Goal: Entertainment & Leisure: Browse casually

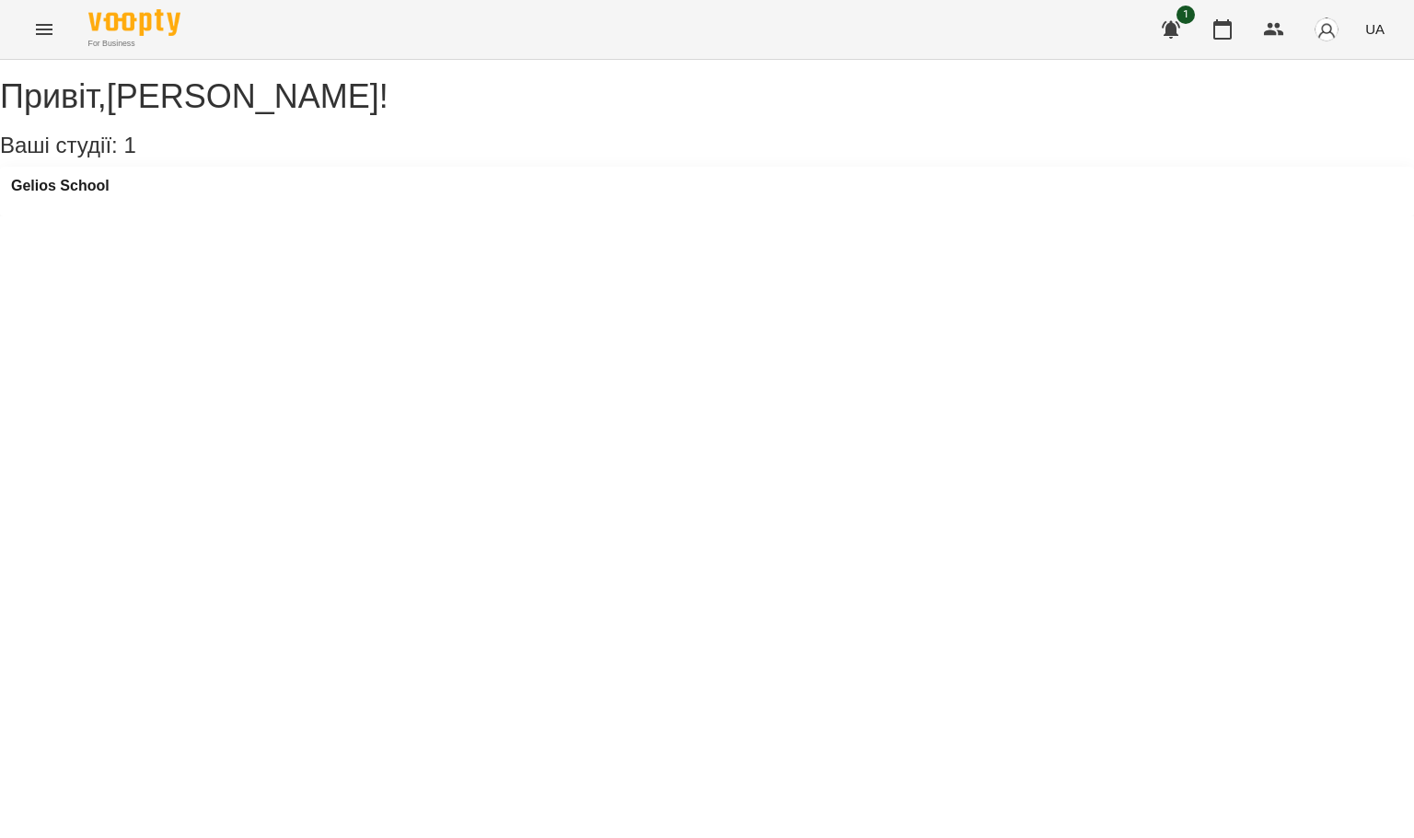
click at [48, 23] on icon "Menu" at bounding box center [44, 29] width 22 height 22
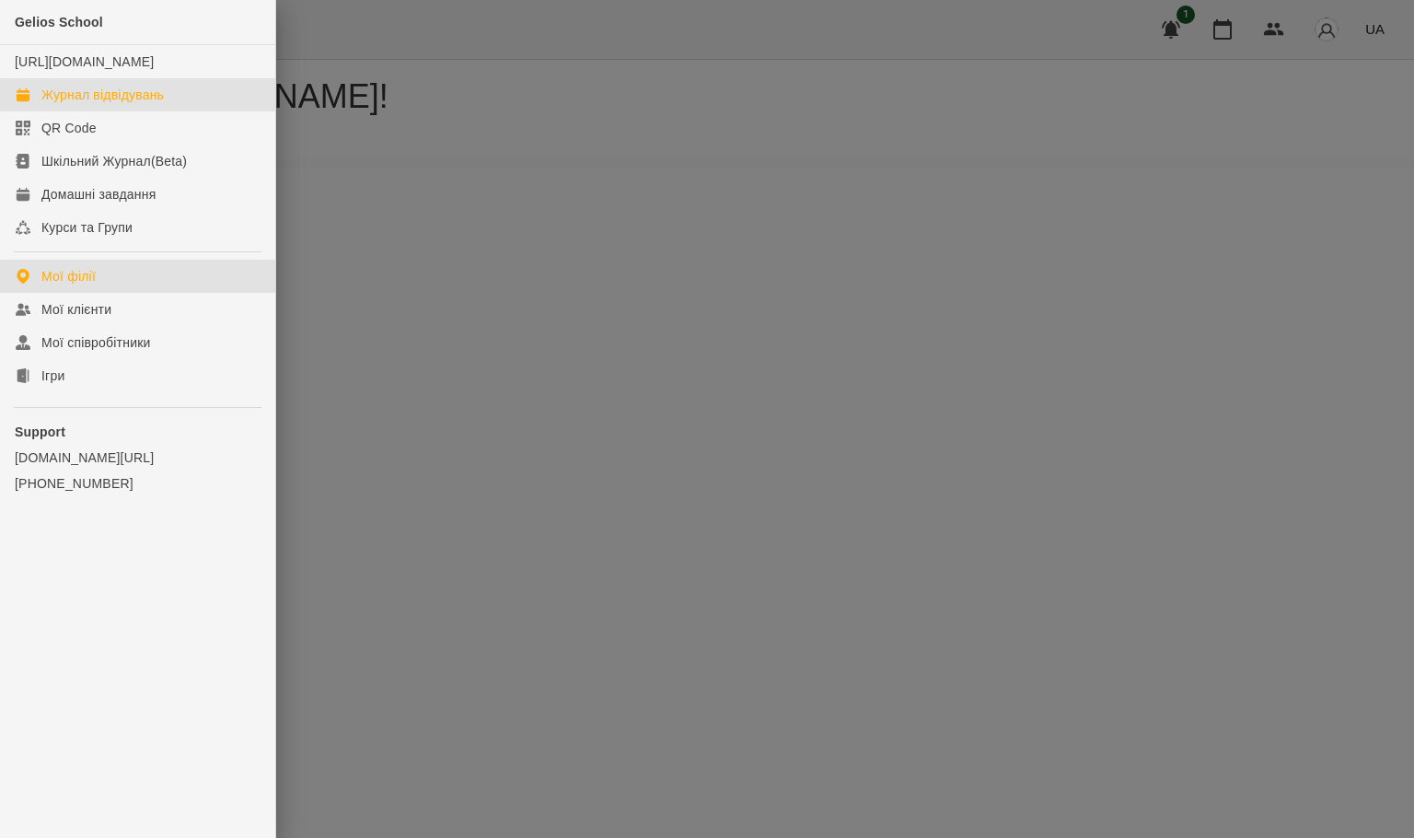
click at [78, 104] on div "Журнал відвідувань" at bounding box center [102, 95] width 122 height 18
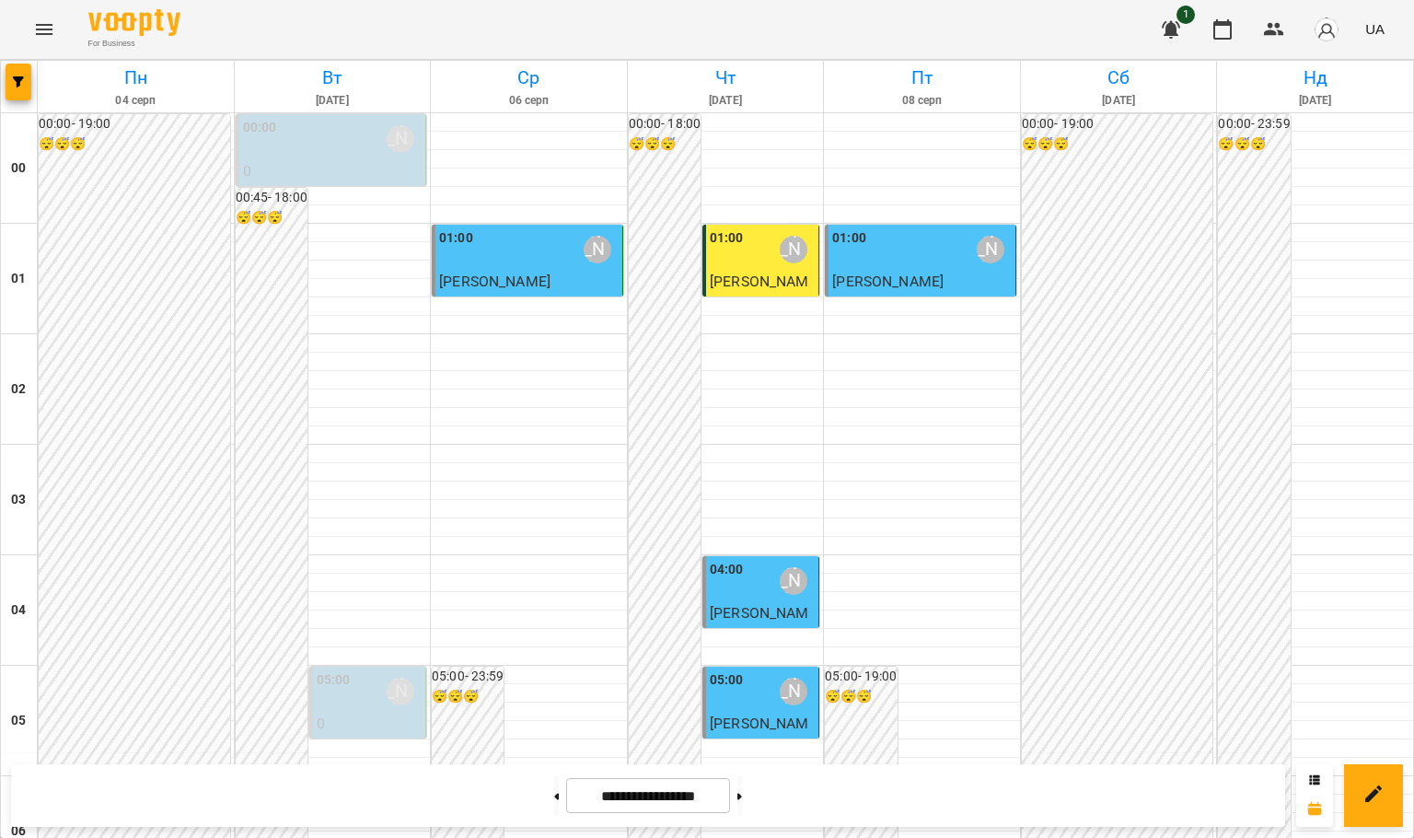
scroll to position [2009, 0]
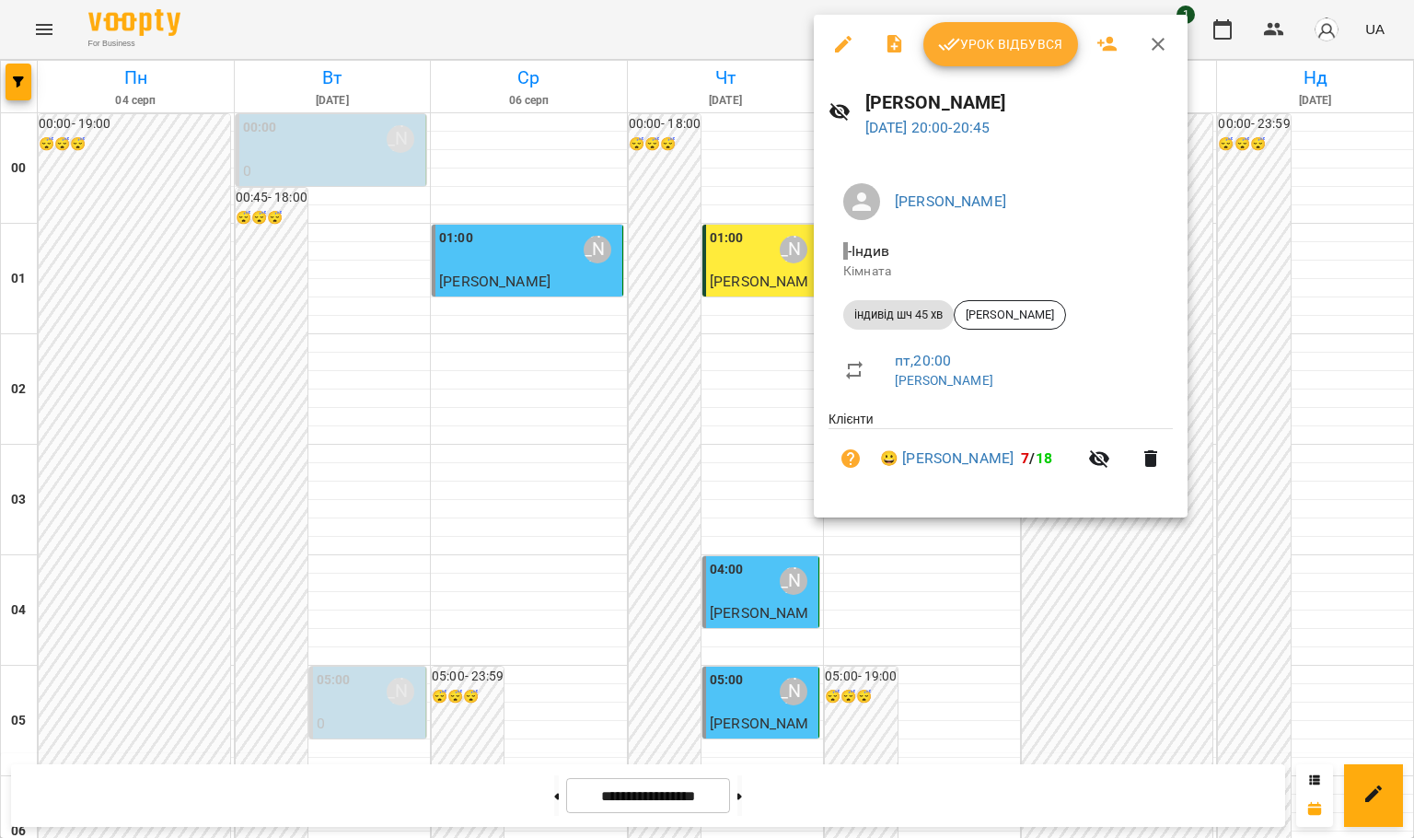
click at [1009, 51] on span "Урок відбувся" at bounding box center [1000, 44] width 125 height 22
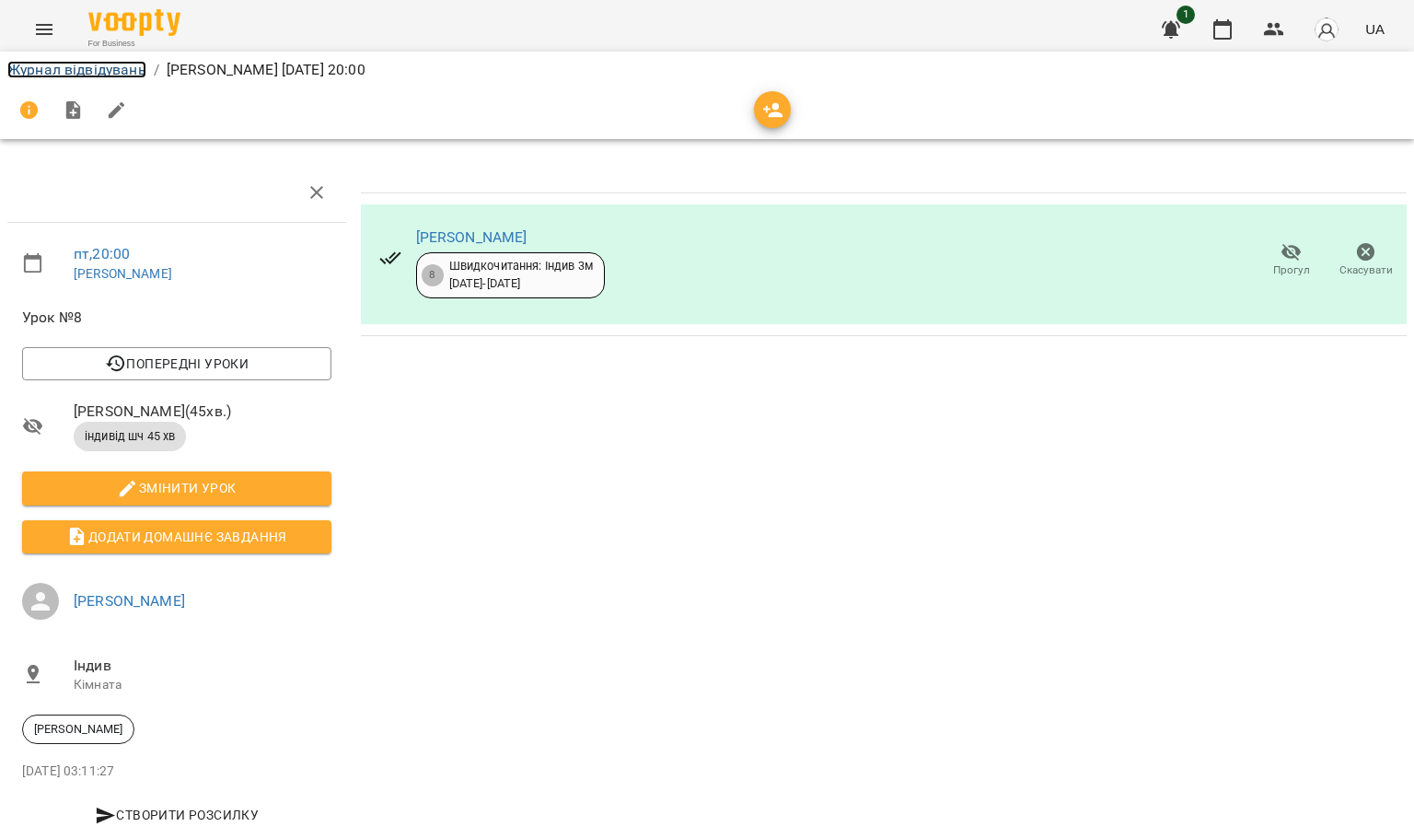
click at [75, 69] on link "Журнал відвідувань" at bounding box center [76, 69] width 139 height 17
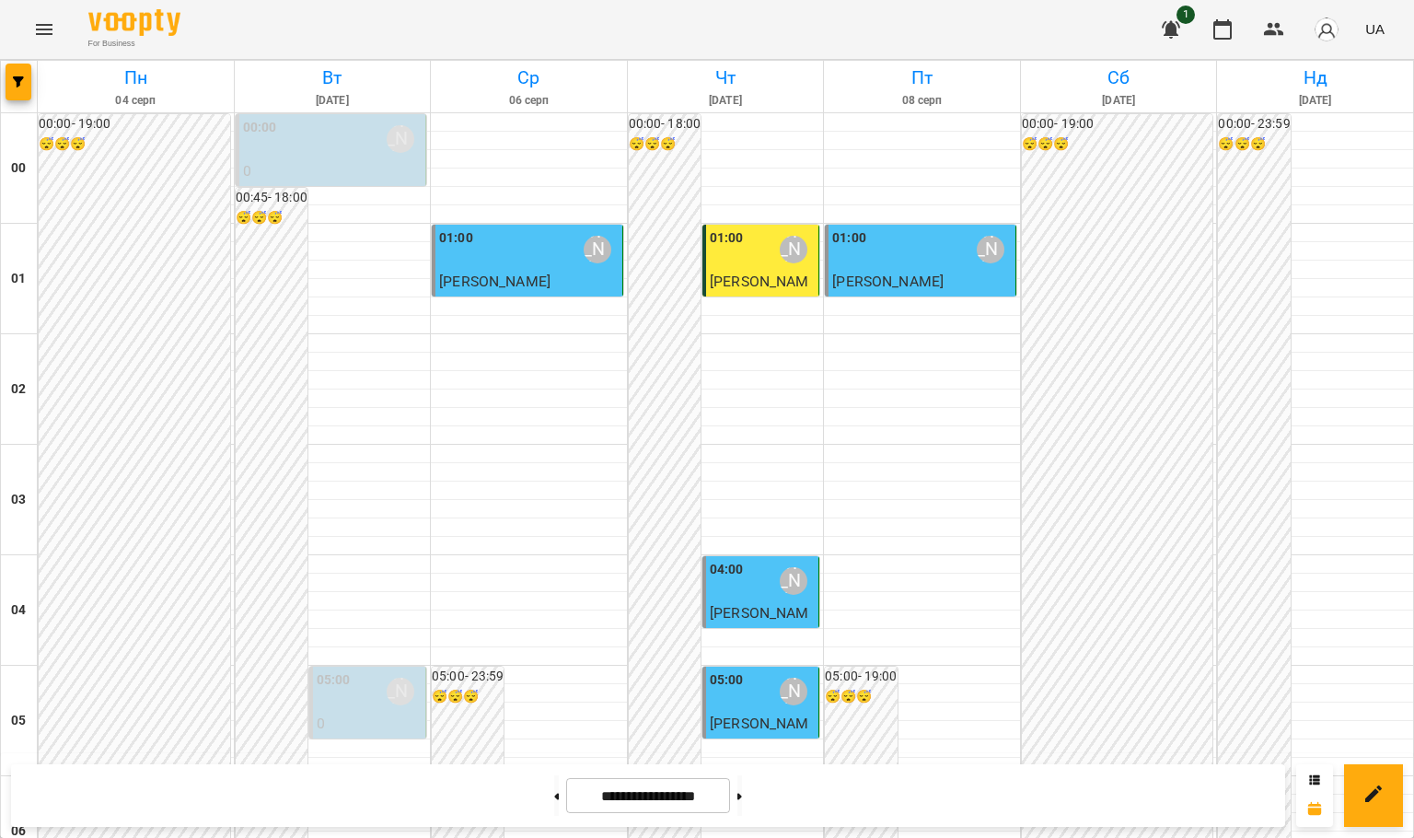
scroll to position [2009, 0]
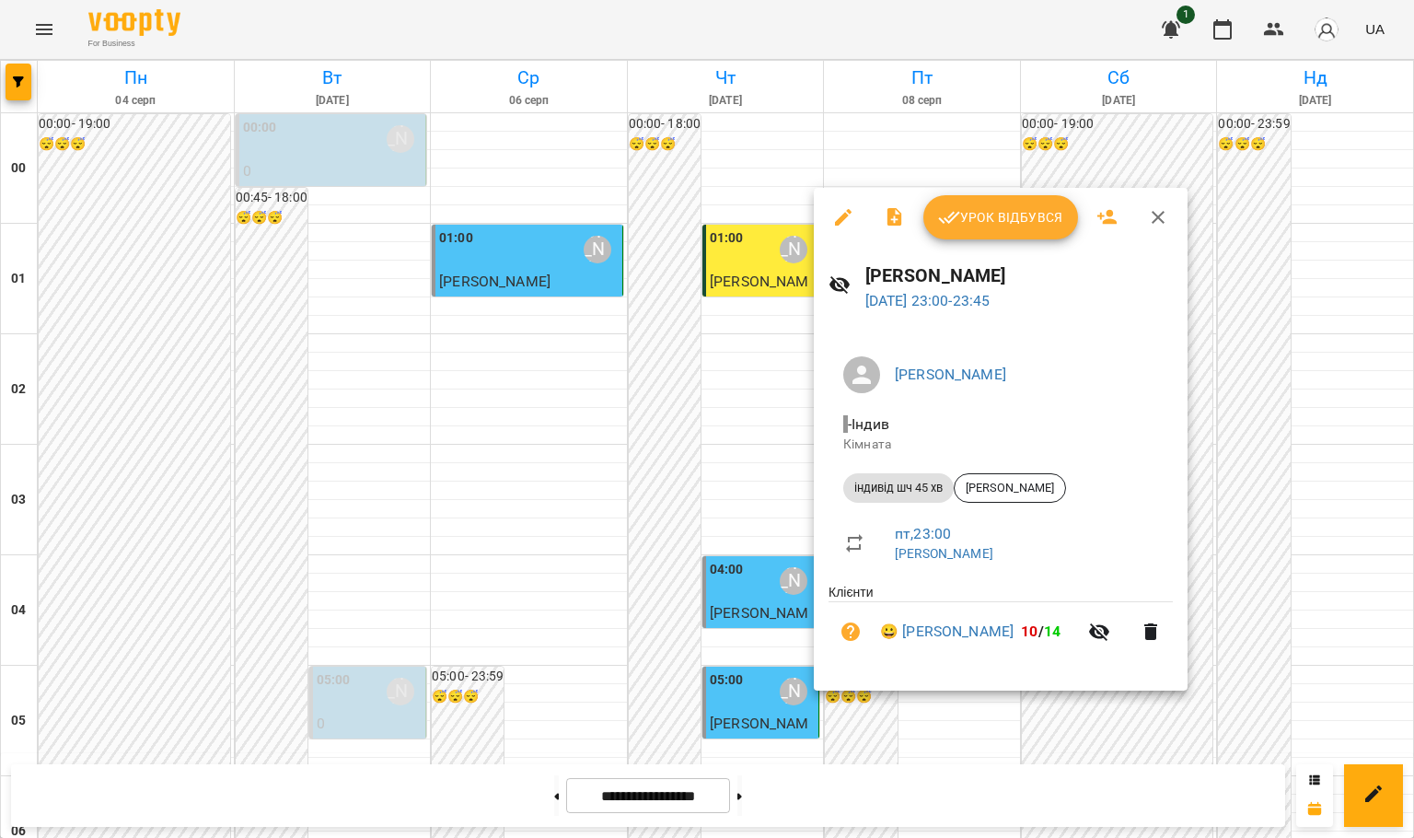
click at [1152, 638] on icon "button" at bounding box center [1150, 631] width 13 height 17
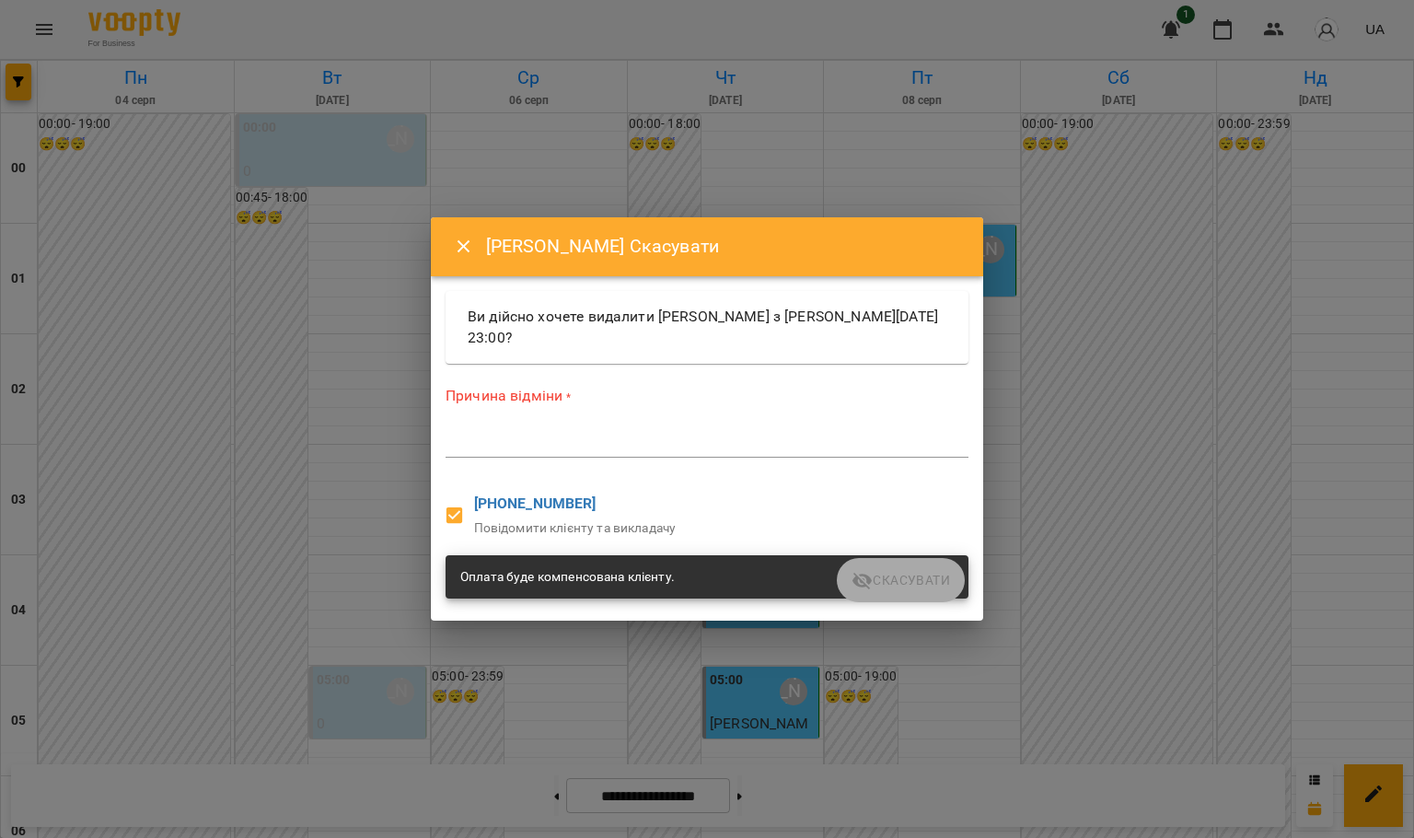
click at [705, 451] on div "*" at bounding box center [707, 442] width 523 height 29
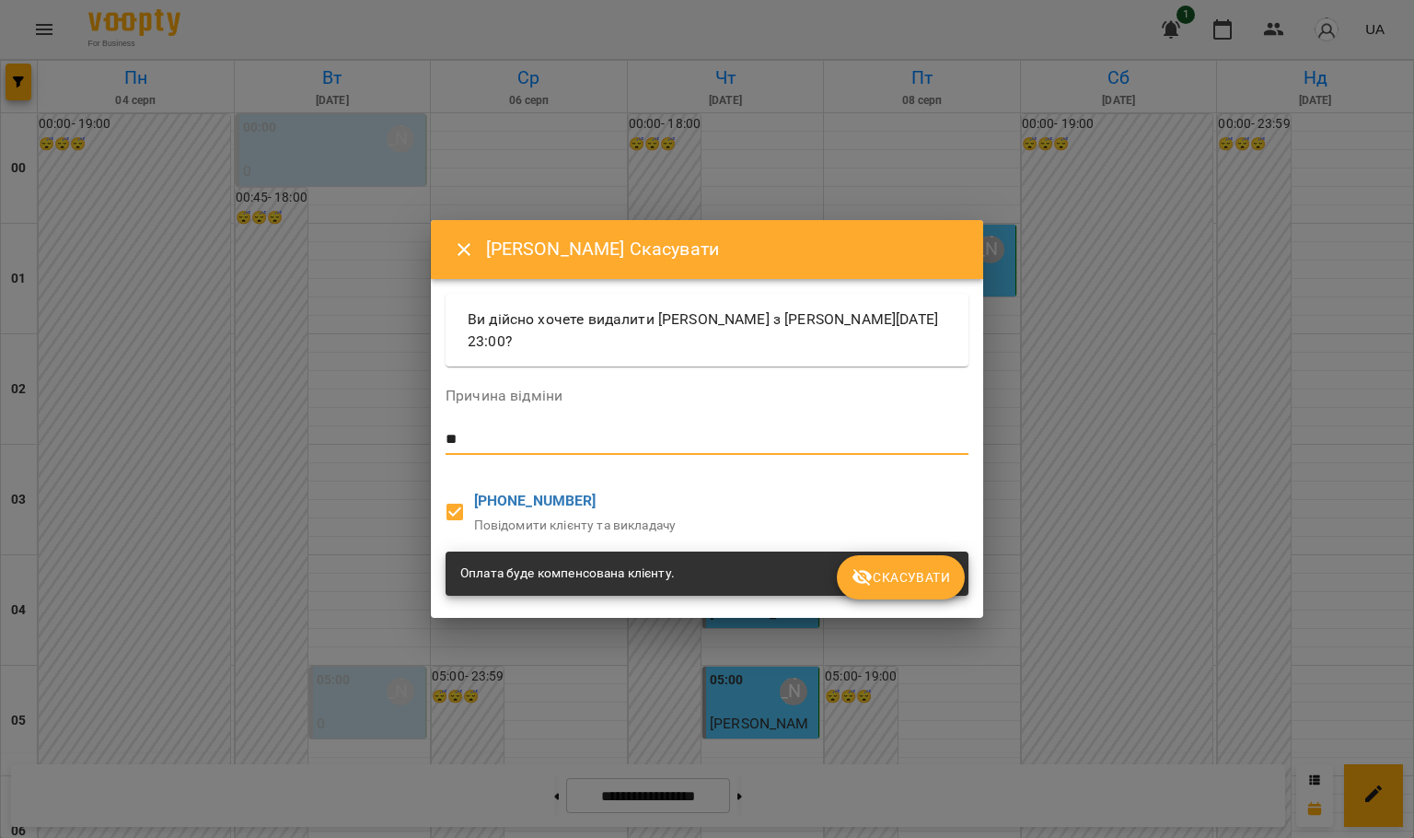
type textarea "*"
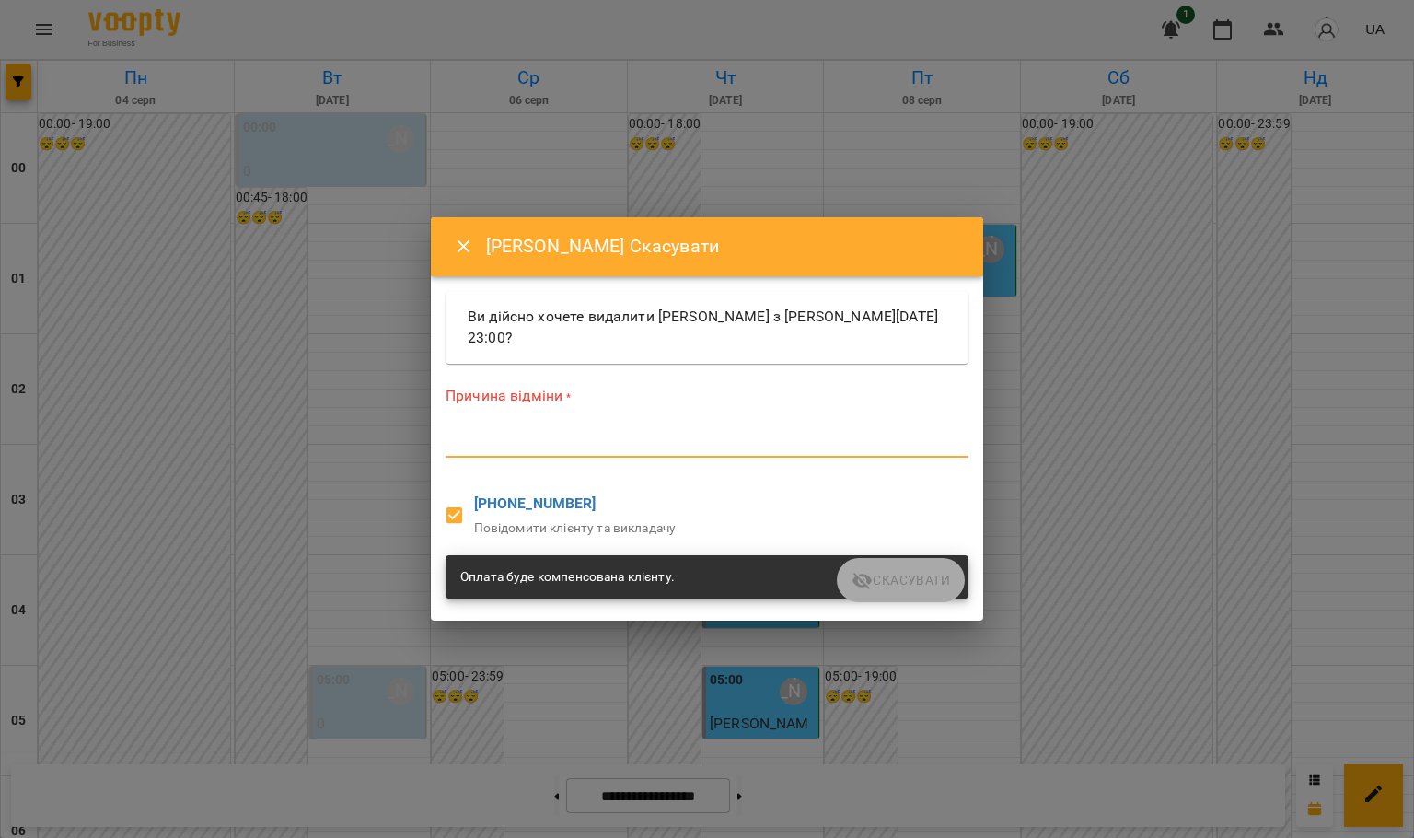
click at [505, 431] on div "*" at bounding box center [707, 442] width 523 height 29
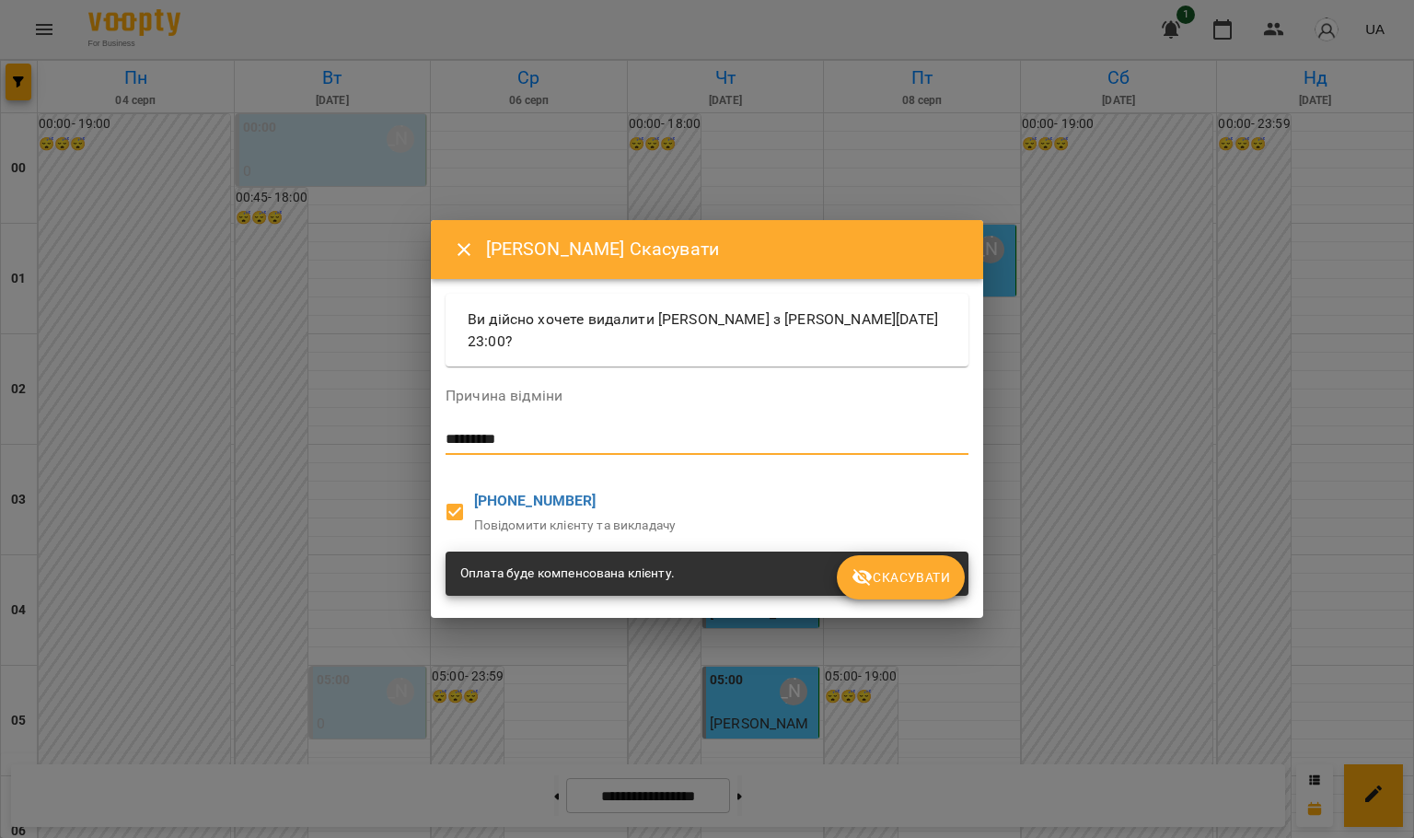
type textarea "*********"
click at [881, 575] on span "Скасувати" at bounding box center [901, 577] width 99 height 22
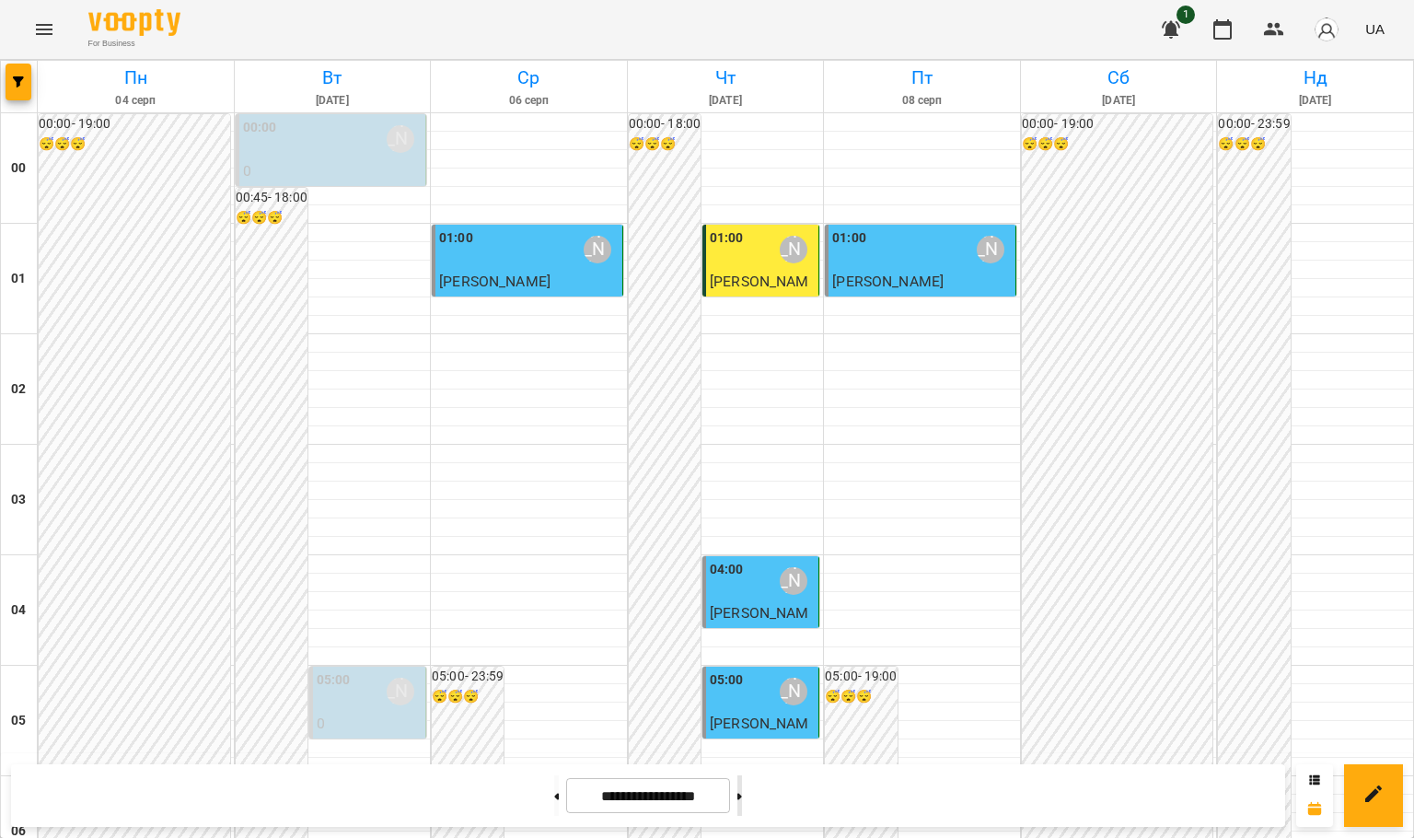
click at [742, 799] on button at bounding box center [740, 795] width 5 height 41
type input "**********"
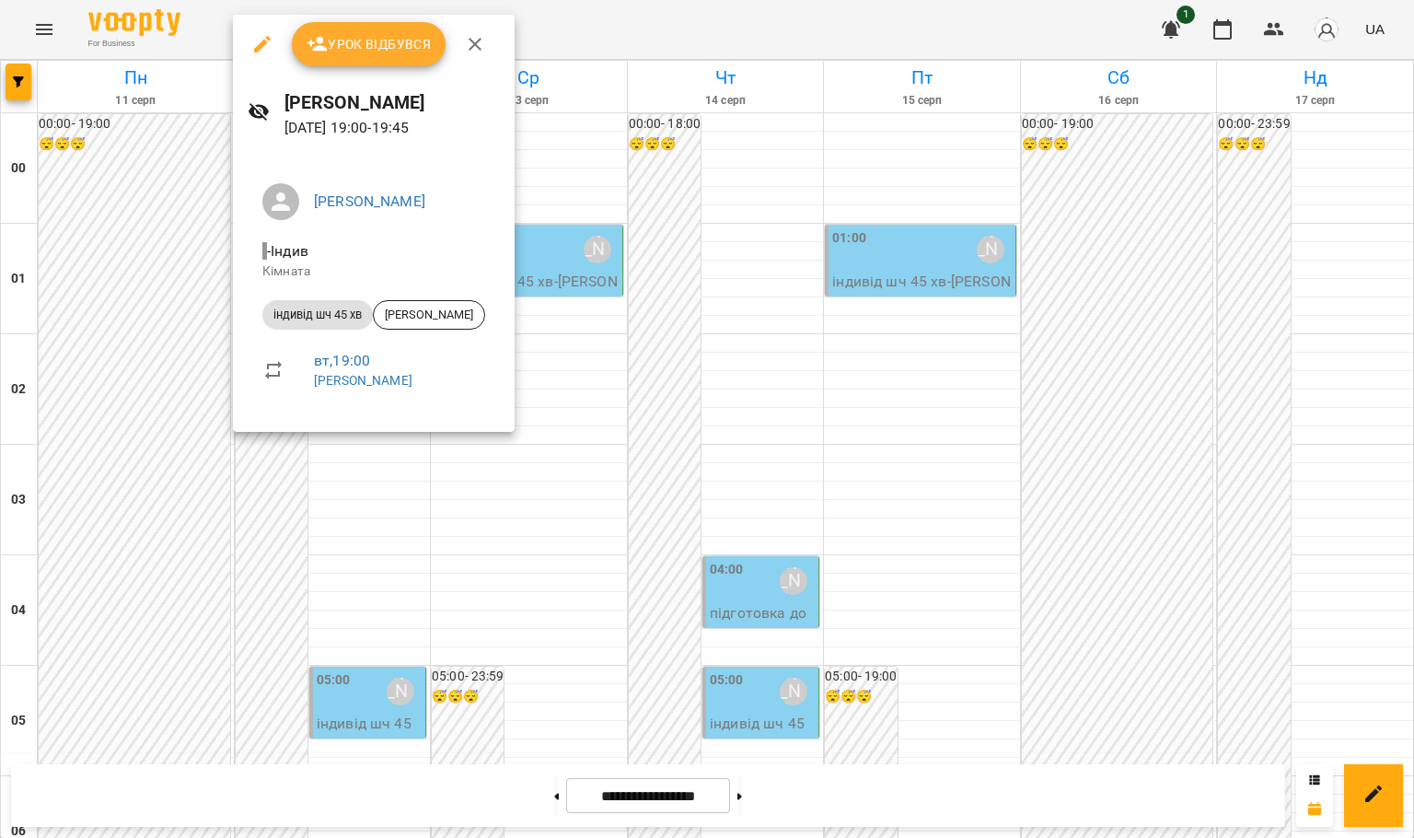
click at [472, 545] on div at bounding box center [707, 419] width 1414 height 838
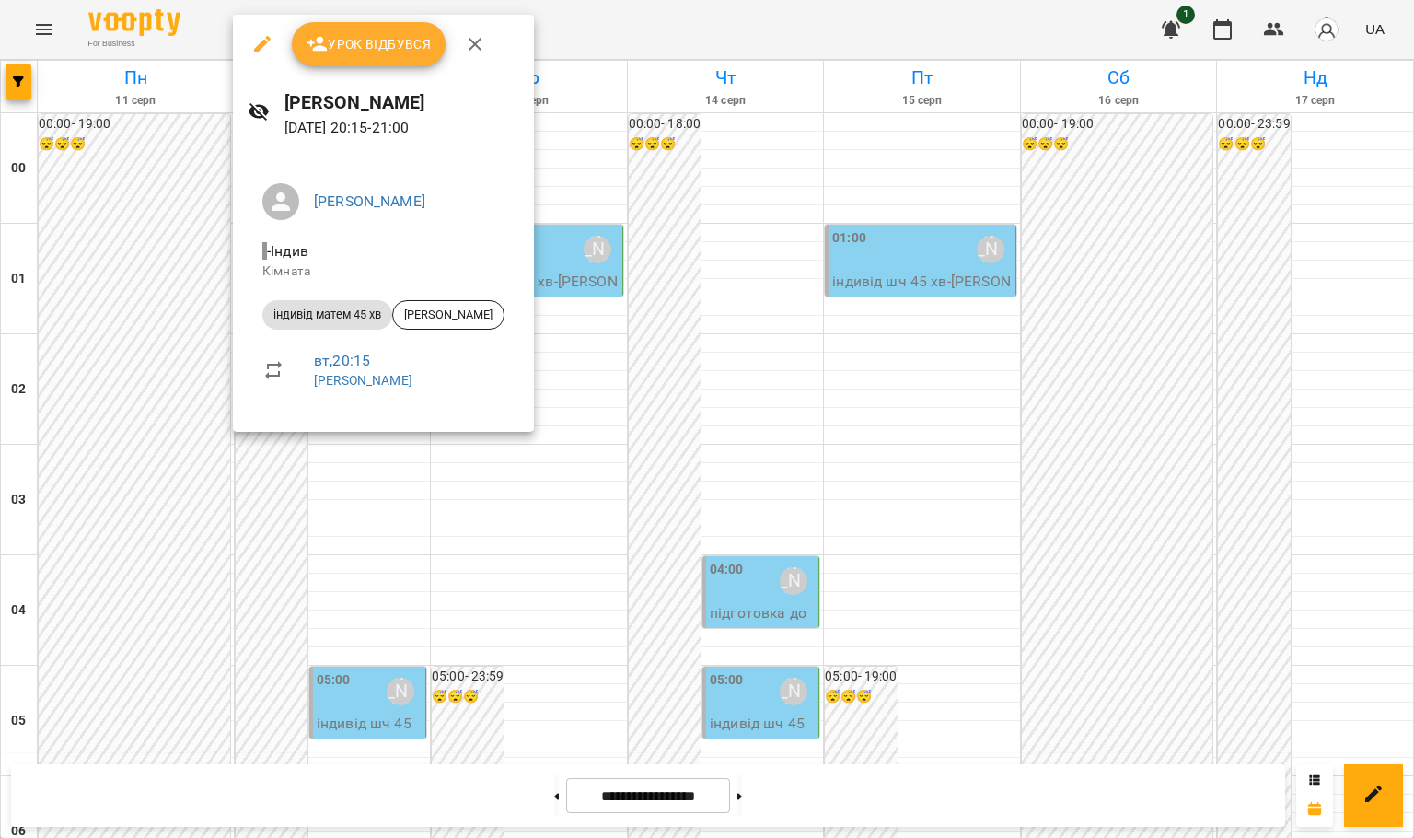
click at [305, 617] on div at bounding box center [707, 419] width 1414 height 838
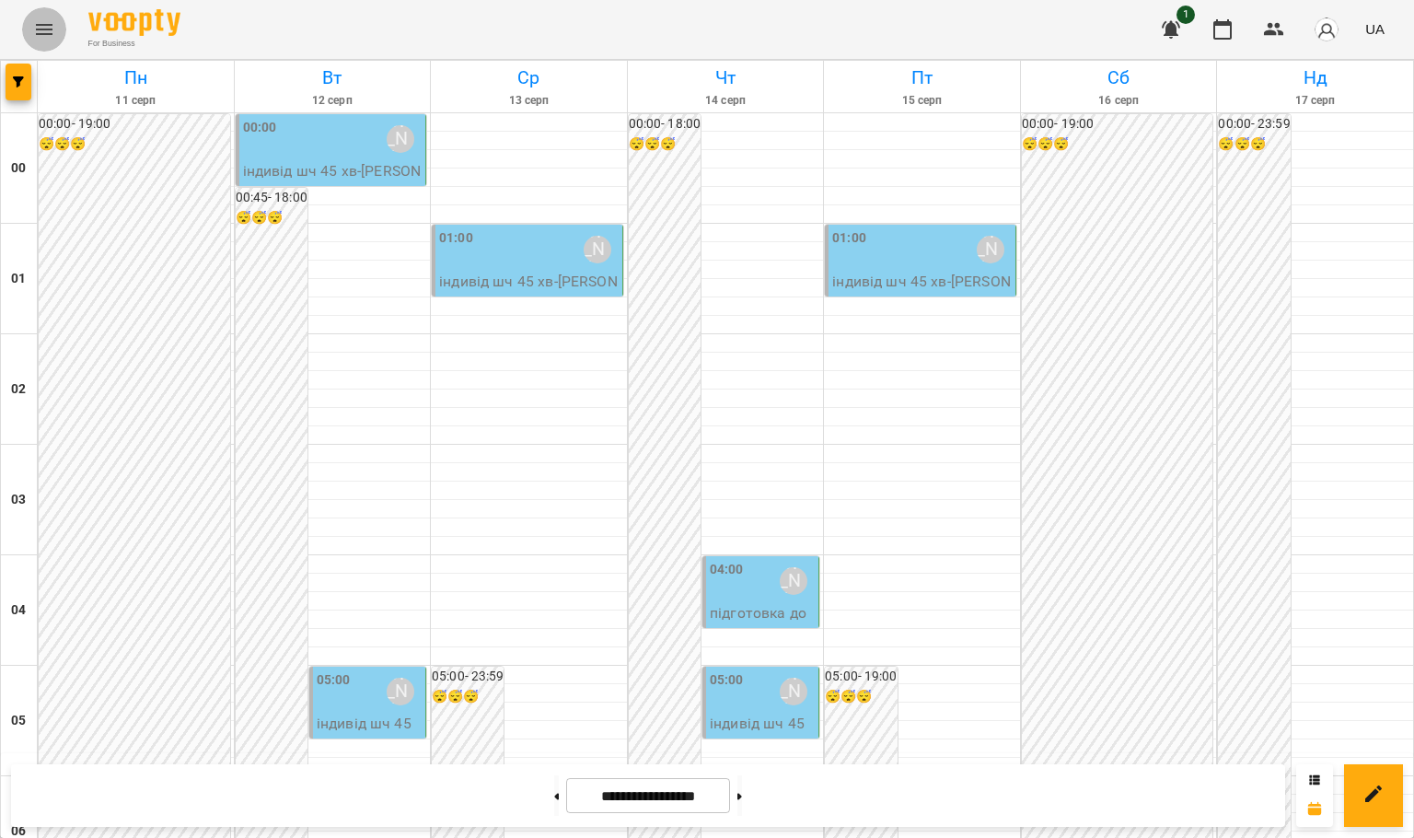
click at [55, 37] on button "Menu" at bounding box center [44, 29] width 44 height 44
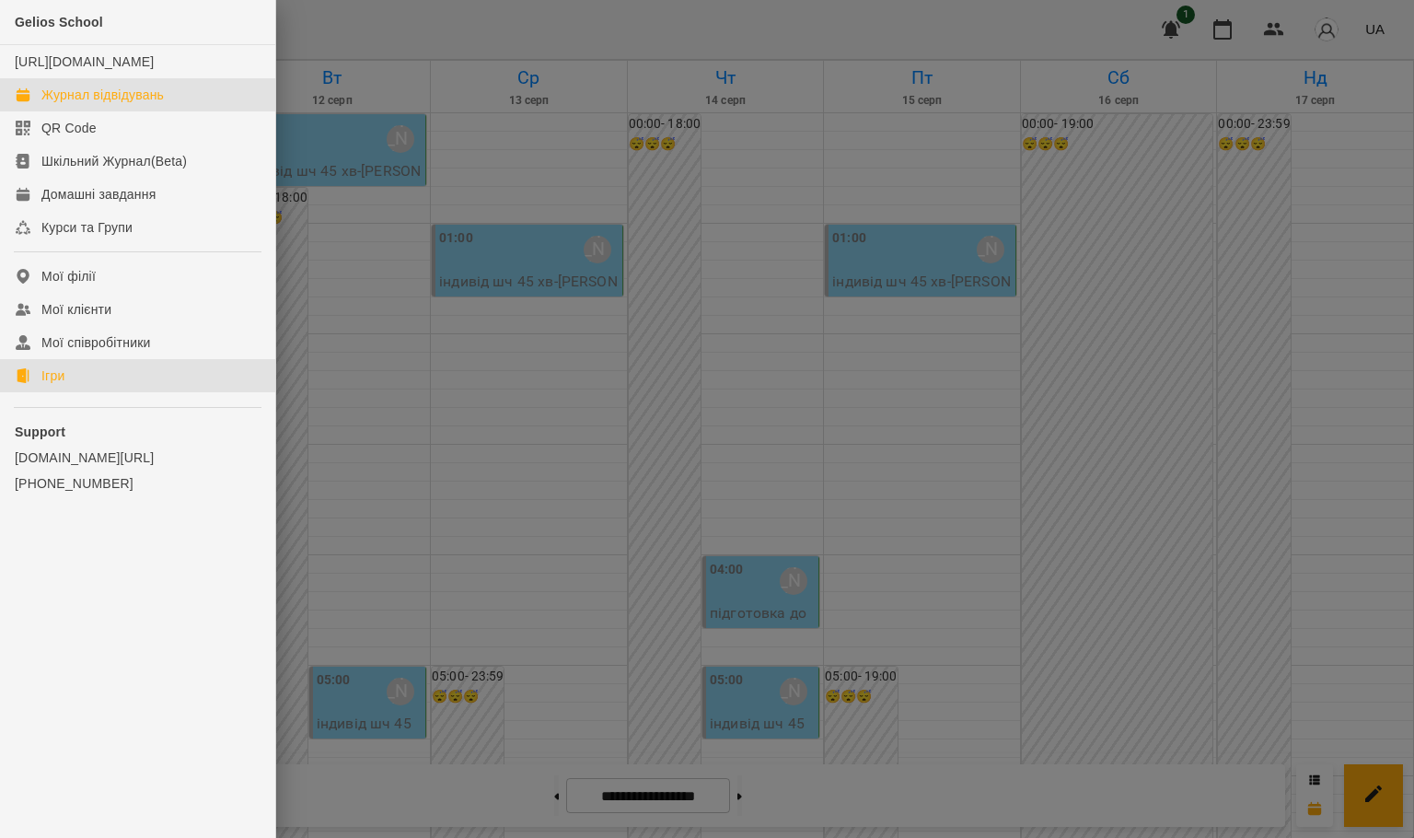
click at [145, 392] on link "Ігри" at bounding box center [137, 375] width 275 height 33
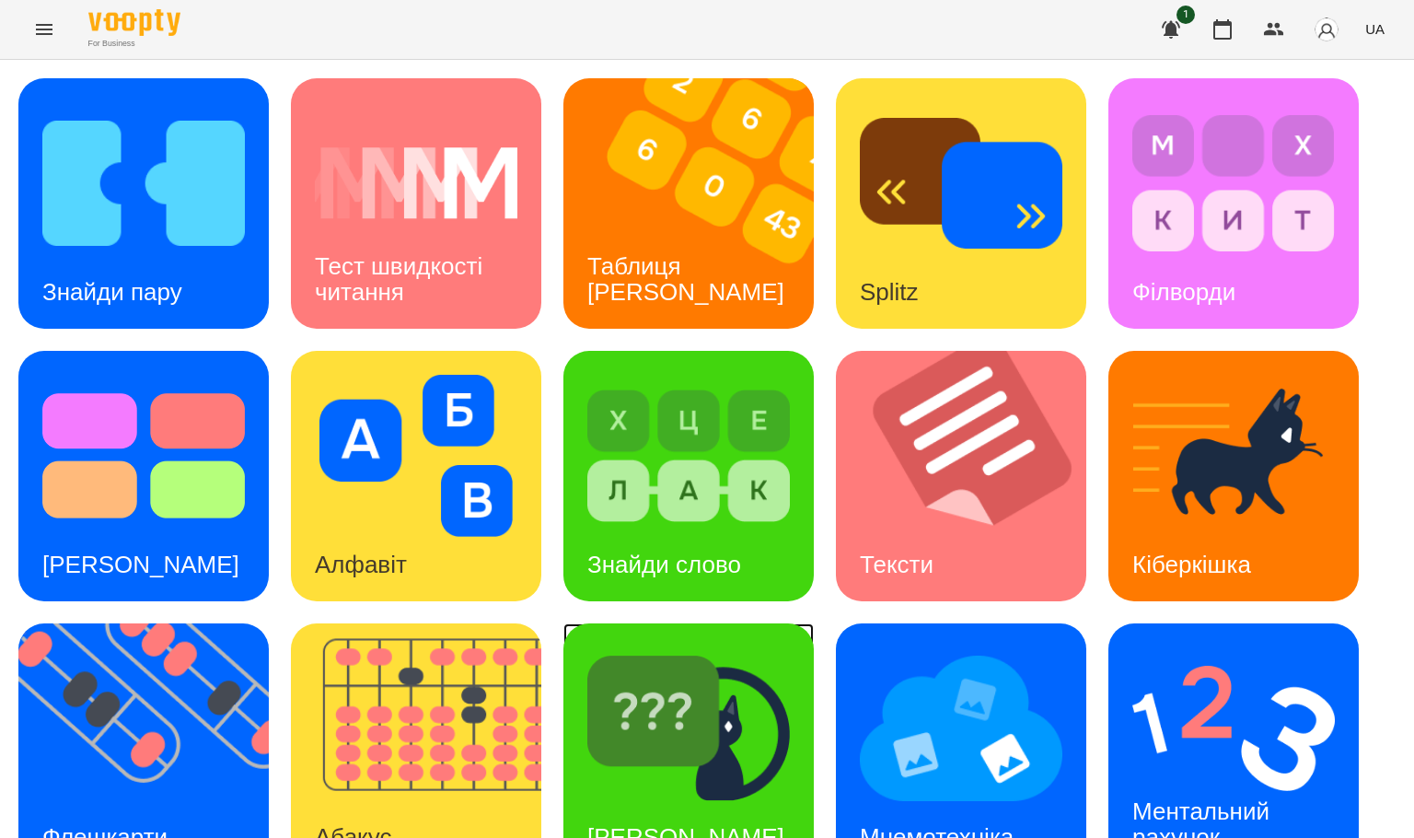
click at [667, 700] on img at bounding box center [688, 728] width 203 height 162
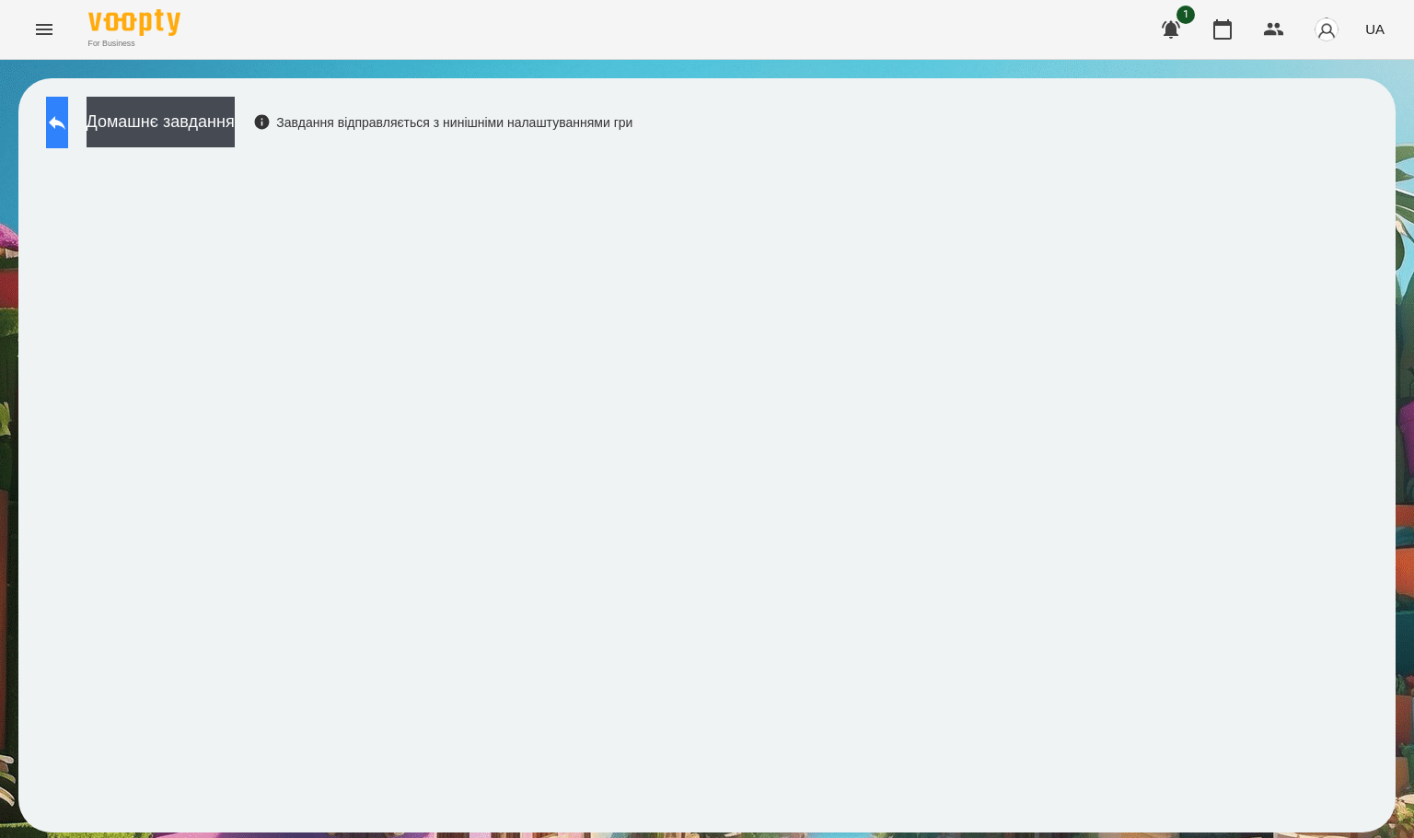
click at [68, 105] on button at bounding box center [57, 123] width 22 height 52
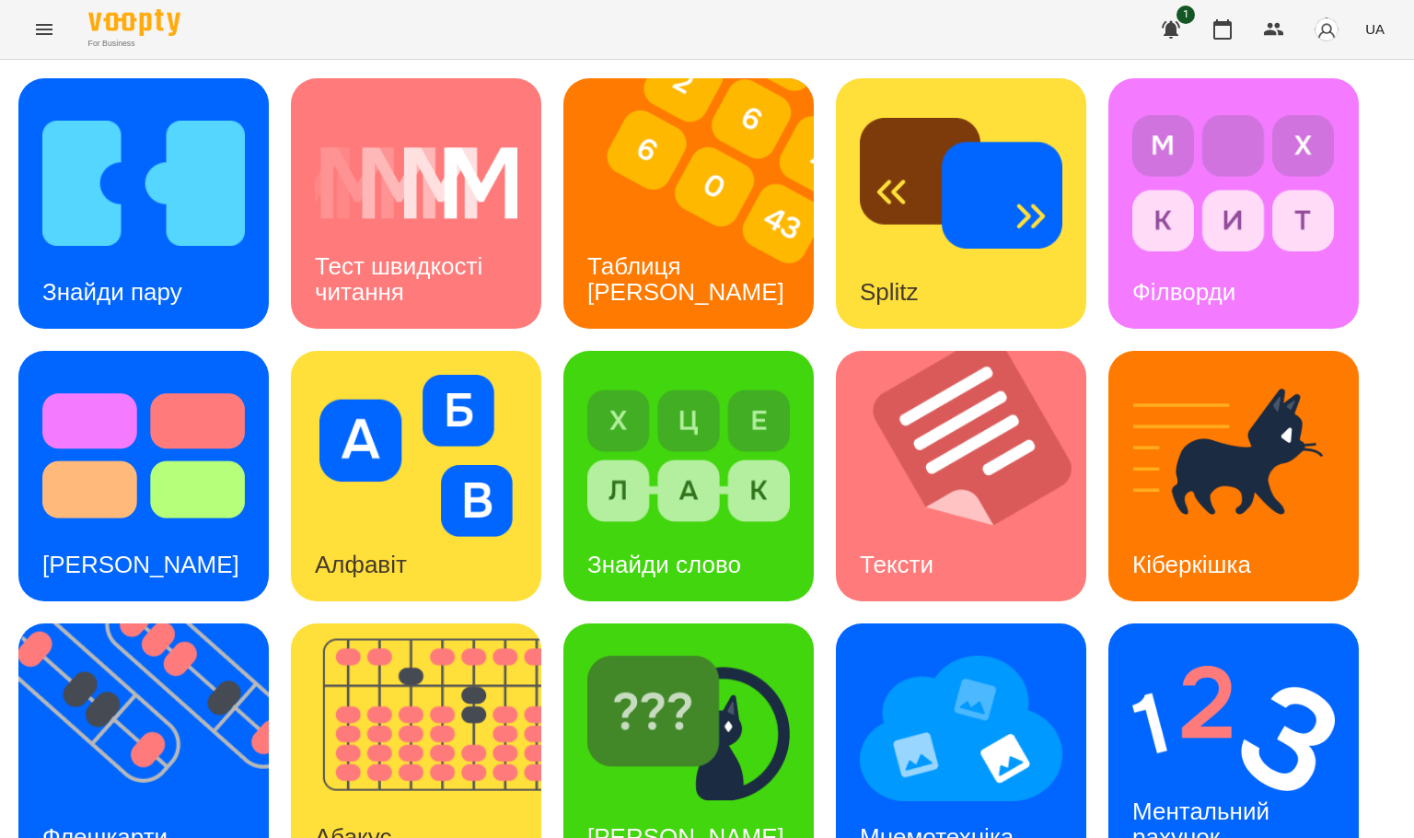
scroll to position [326, 0]
click at [890, 647] on img at bounding box center [961, 728] width 203 height 162
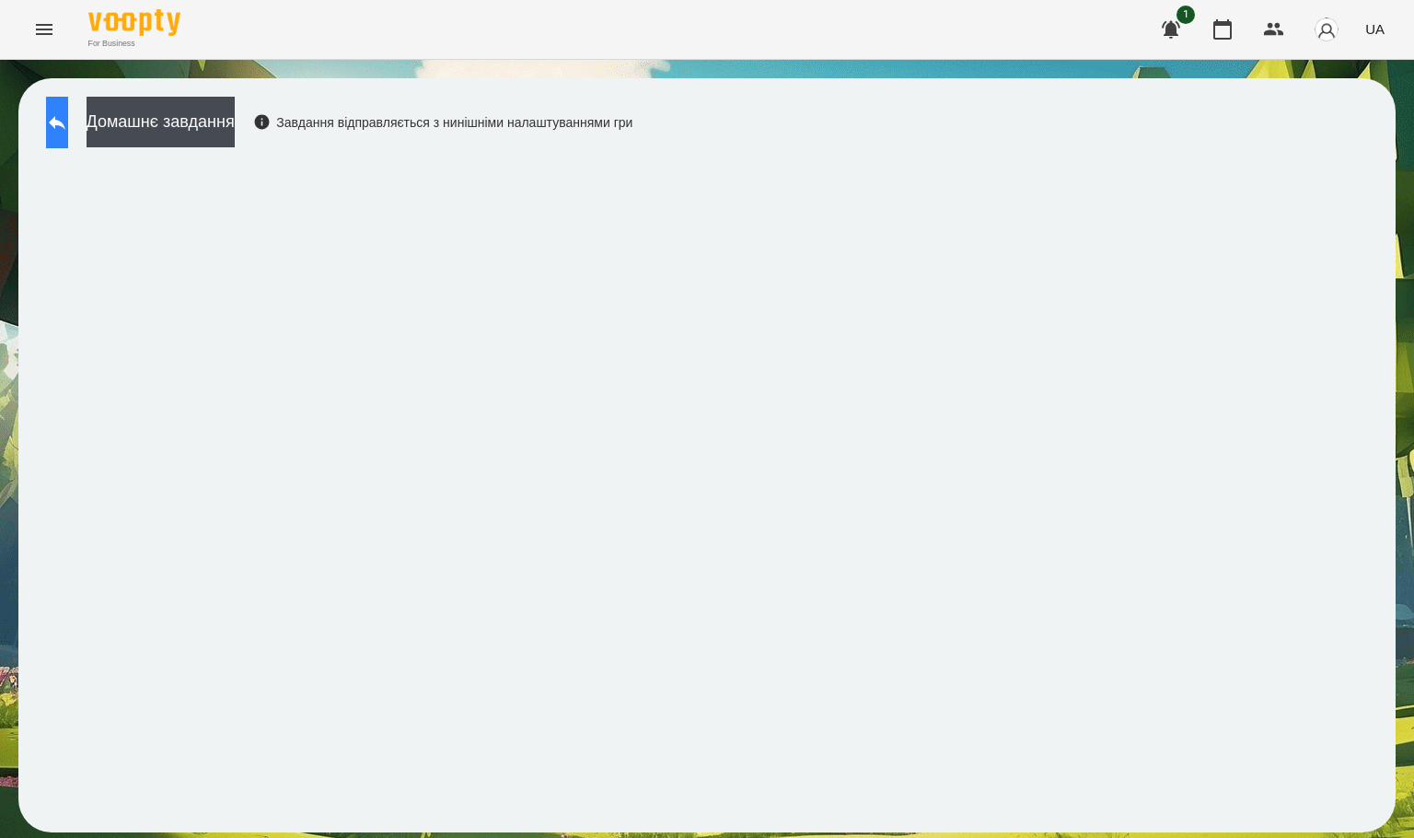
click at [48, 117] on button at bounding box center [57, 123] width 22 height 52
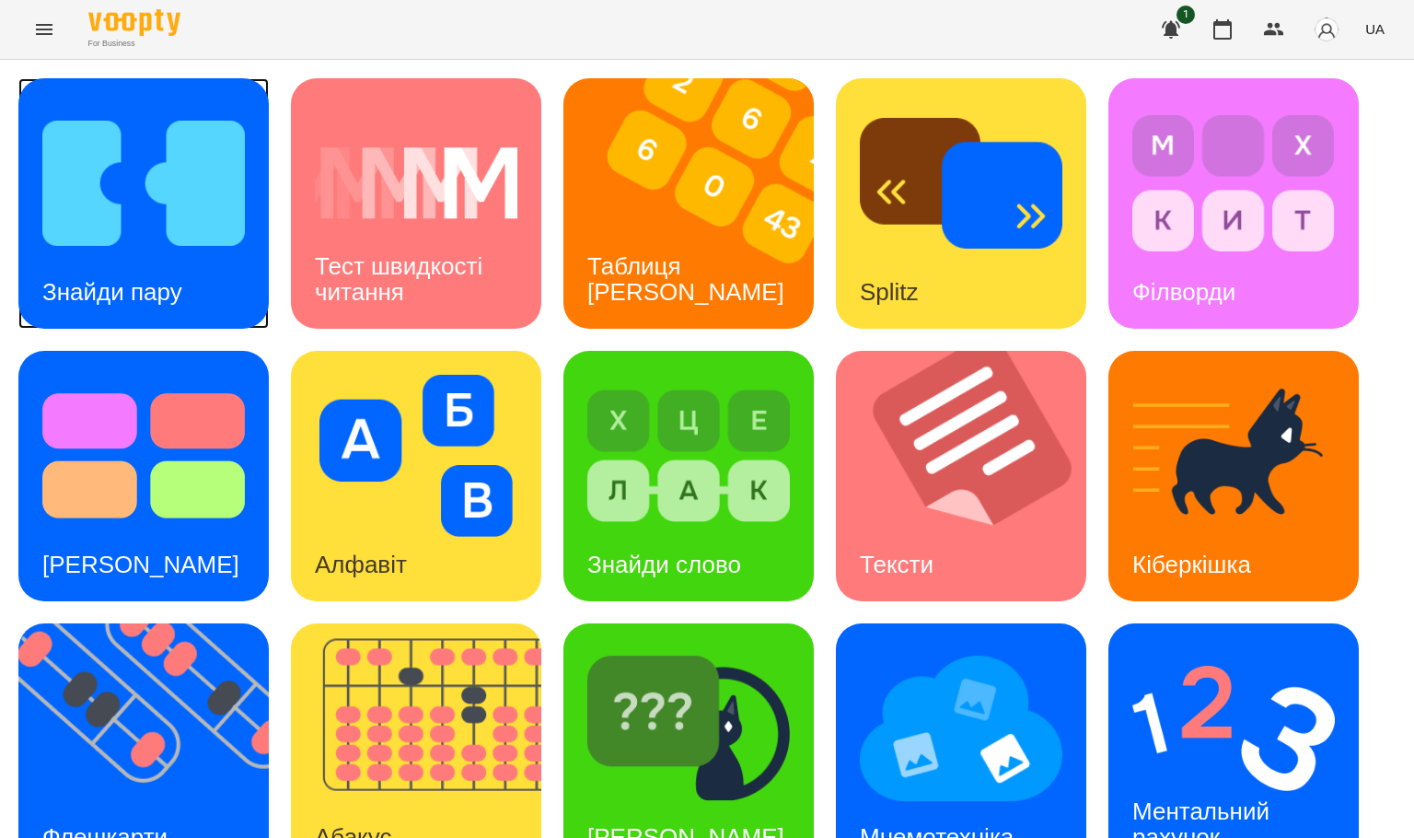
click at [113, 164] on img at bounding box center [143, 183] width 203 height 162
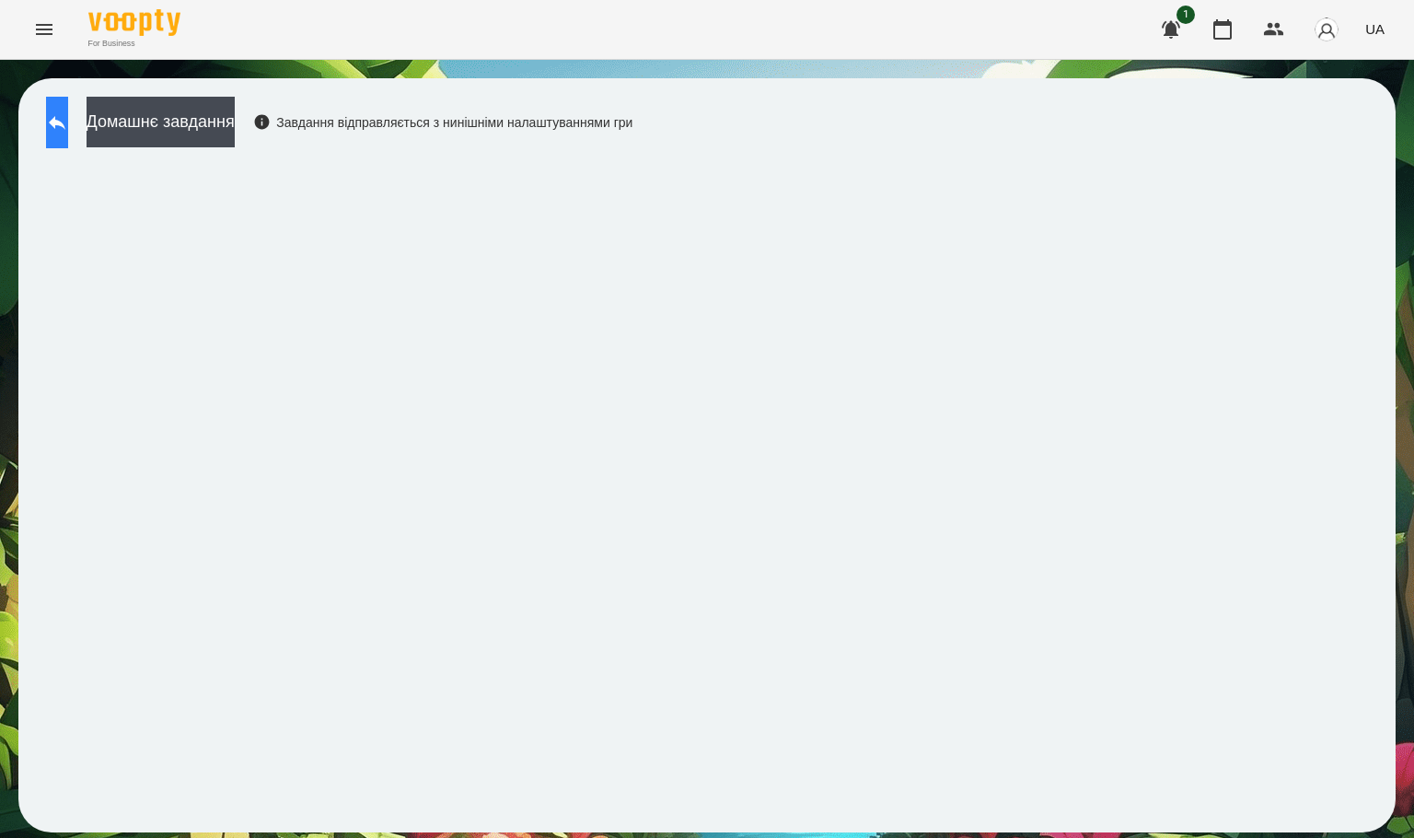
click at [68, 134] on button at bounding box center [57, 123] width 22 height 52
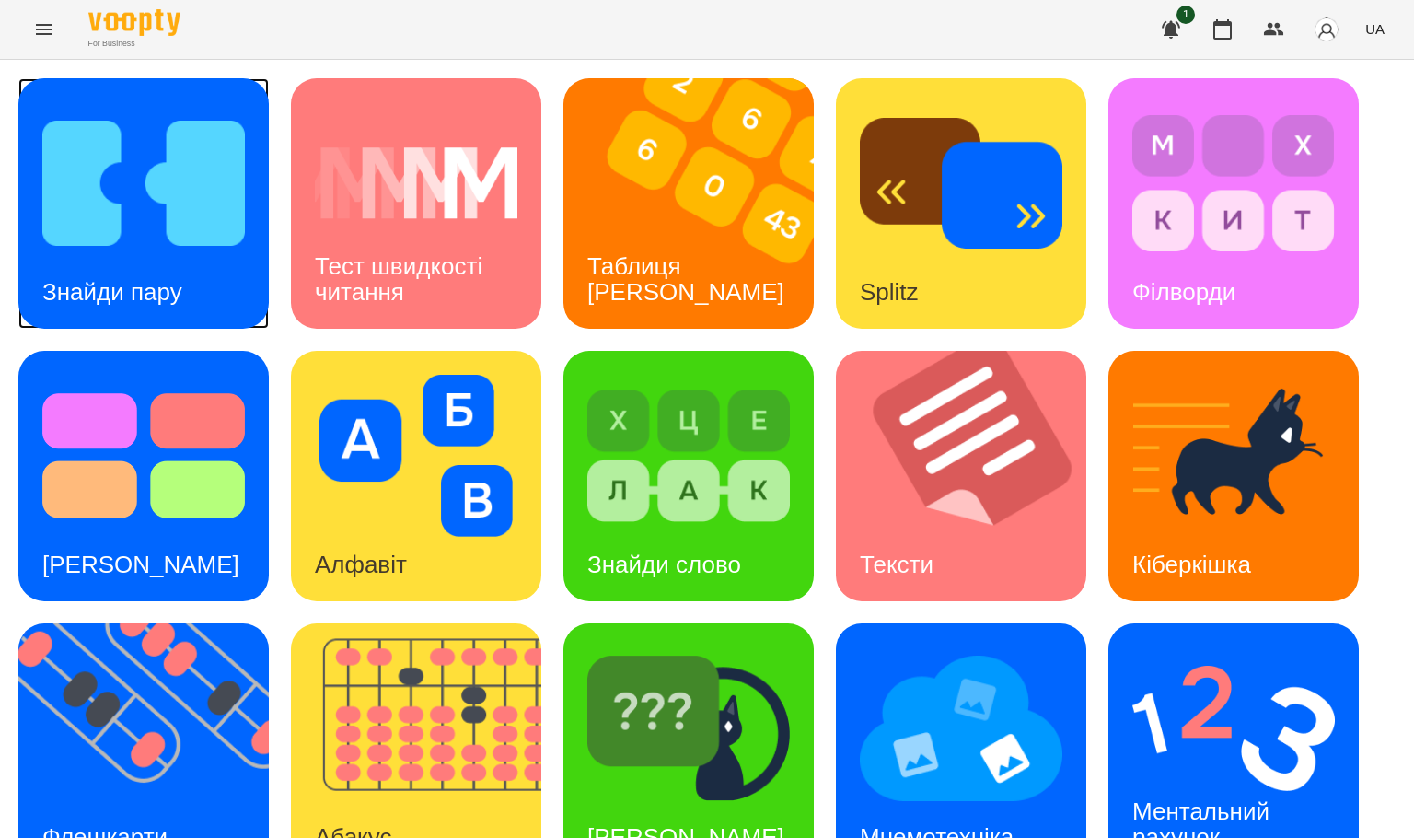
click at [122, 211] on img at bounding box center [143, 183] width 203 height 162
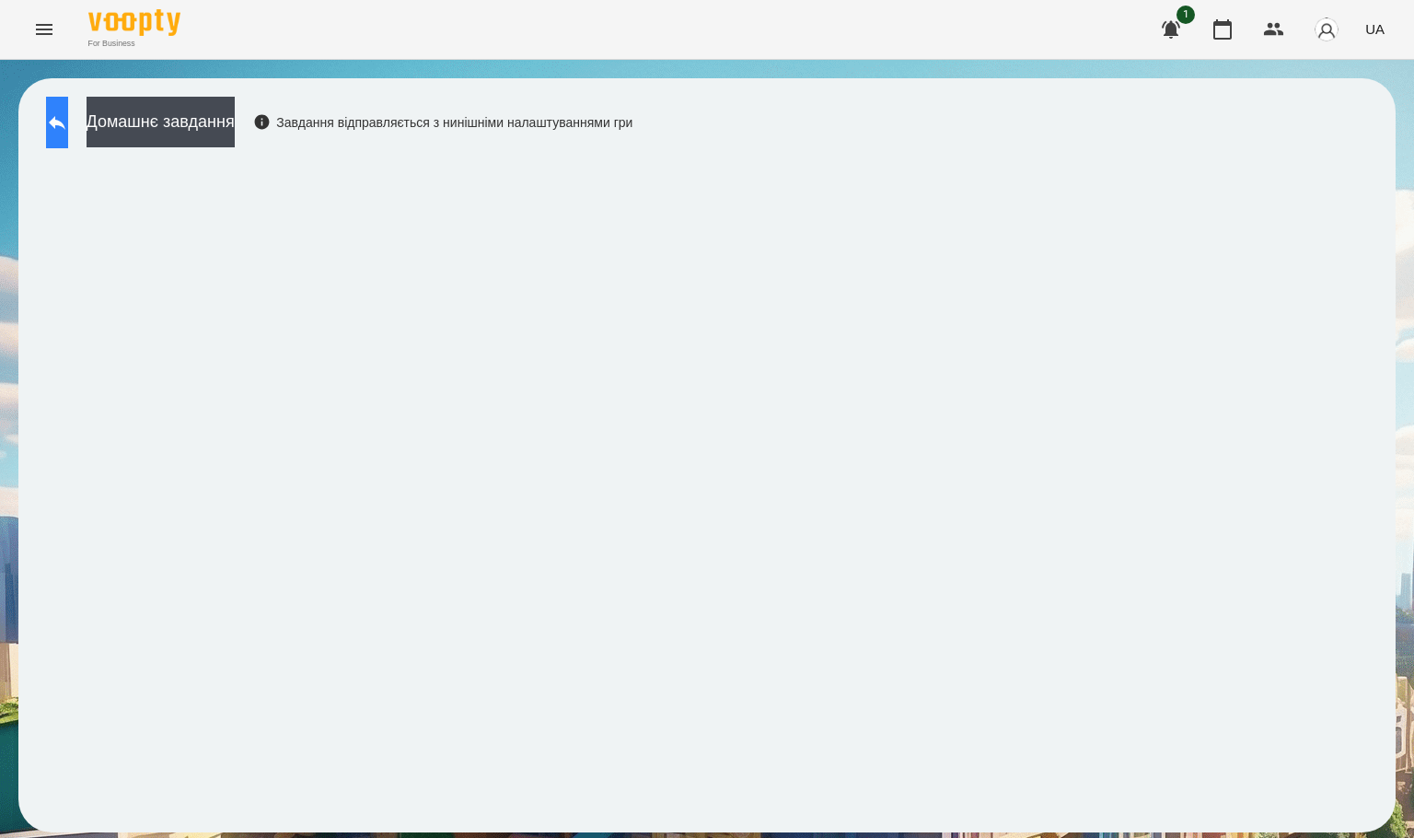
click at [68, 127] on icon at bounding box center [57, 122] width 22 height 22
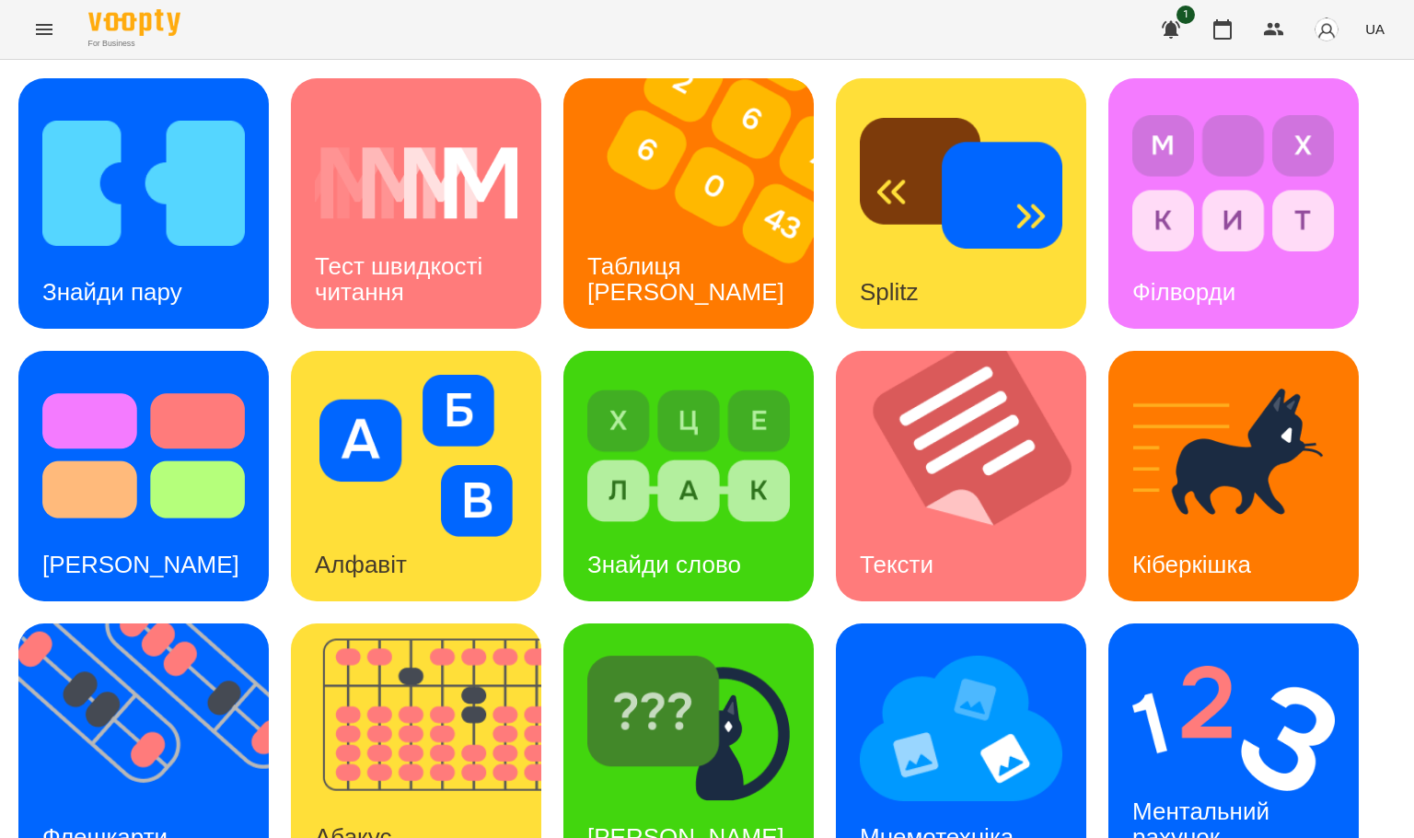
scroll to position [326, 0]
click at [702, 563] on div "Знайди пару Тест швидкості читання Таблиця [PERSON_NAME] Splitz Філворди Тест С…" at bounding box center [706, 612] width 1377 height 1068
click at [688, 801] on div "[PERSON_NAME]" at bounding box center [685, 837] width 245 height 73
